Goal: Task Accomplishment & Management: Complete application form

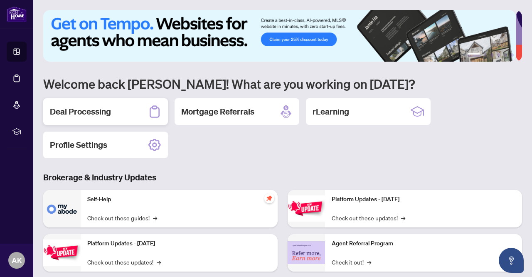
click at [115, 111] on div "Deal Processing" at bounding box center [105, 111] width 125 height 27
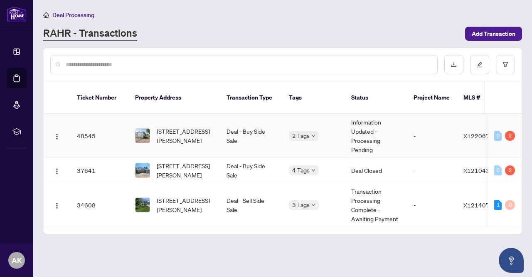
click at [337, 131] on div "2 Tags" at bounding box center [313, 136] width 49 height 10
click at [396, 129] on td "Information Updated - Processing Pending" at bounding box center [376, 136] width 62 height 44
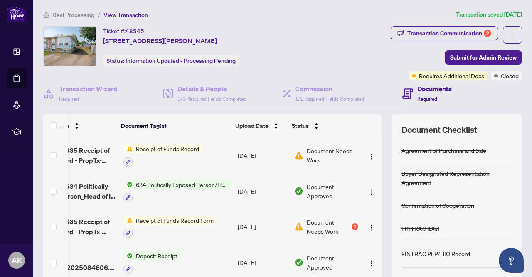
scroll to position [52, 0]
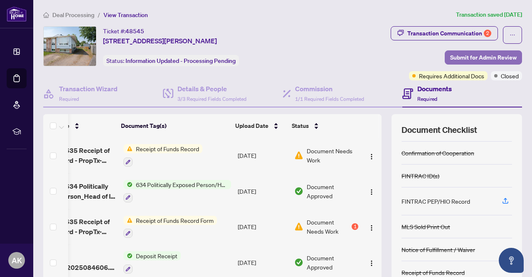
click at [467, 58] on span "Submit for Admin Review" at bounding box center [483, 57] width 67 height 13
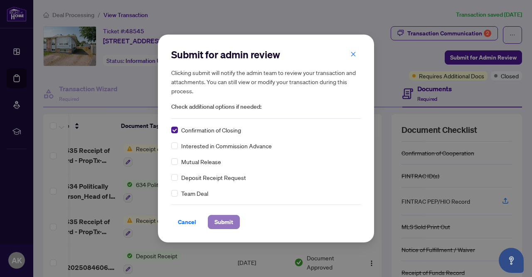
click at [222, 222] on span "Submit" at bounding box center [224, 221] width 19 height 13
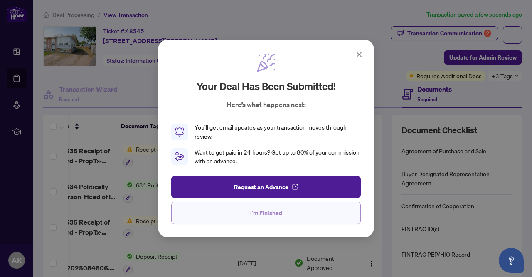
click at [267, 208] on span "I'm Finished" at bounding box center [266, 212] width 32 height 13
